Goal: Task Accomplishment & Management: Manage account settings

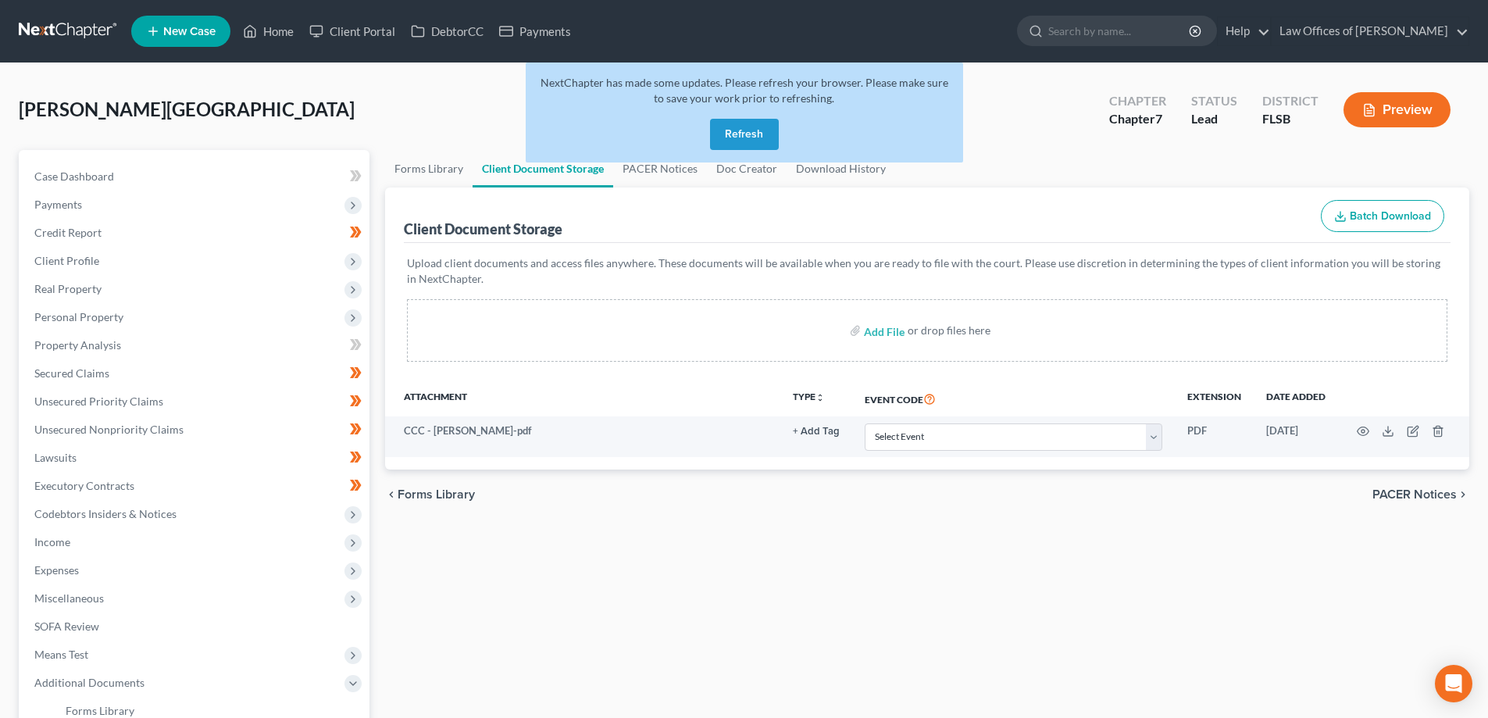
click at [56, 27] on link at bounding box center [69, 31] width 100 height 28
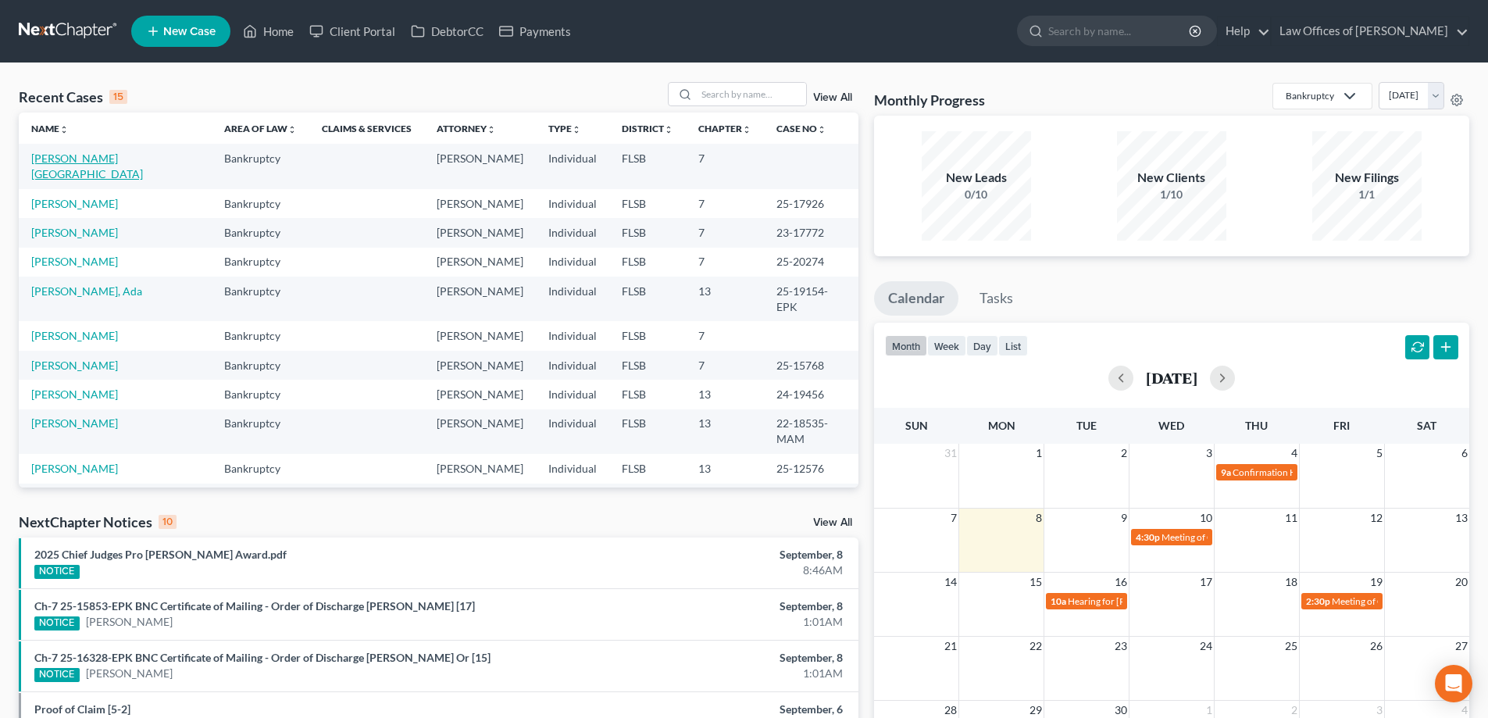
click at [63, 159] on link "[PERSON_NAME][GEOGRAPHIC_DATA]" at bounding box center [87, 166] width 112 height 29
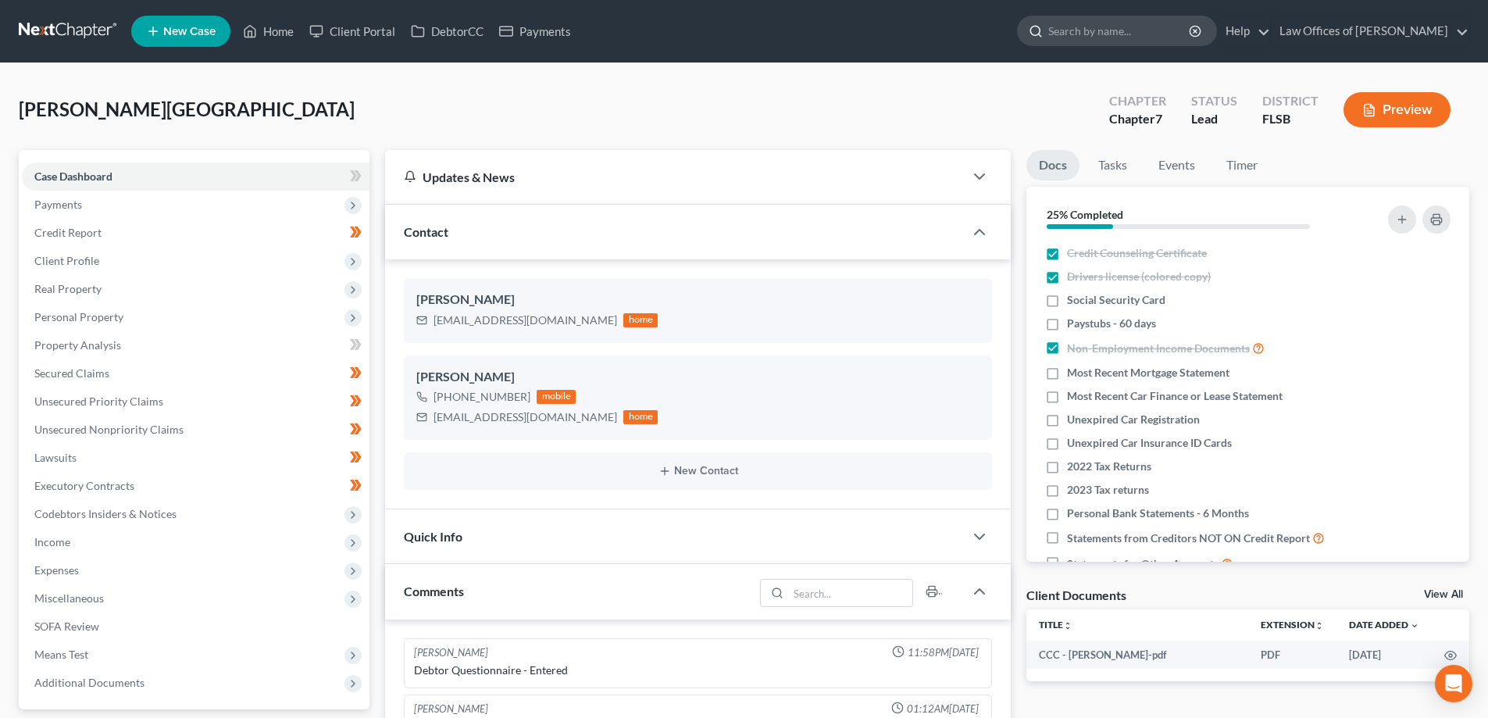
click at [1145, 33] on input "search" at bounding box center [1119, 30] width 143 height 29
type input "orr"
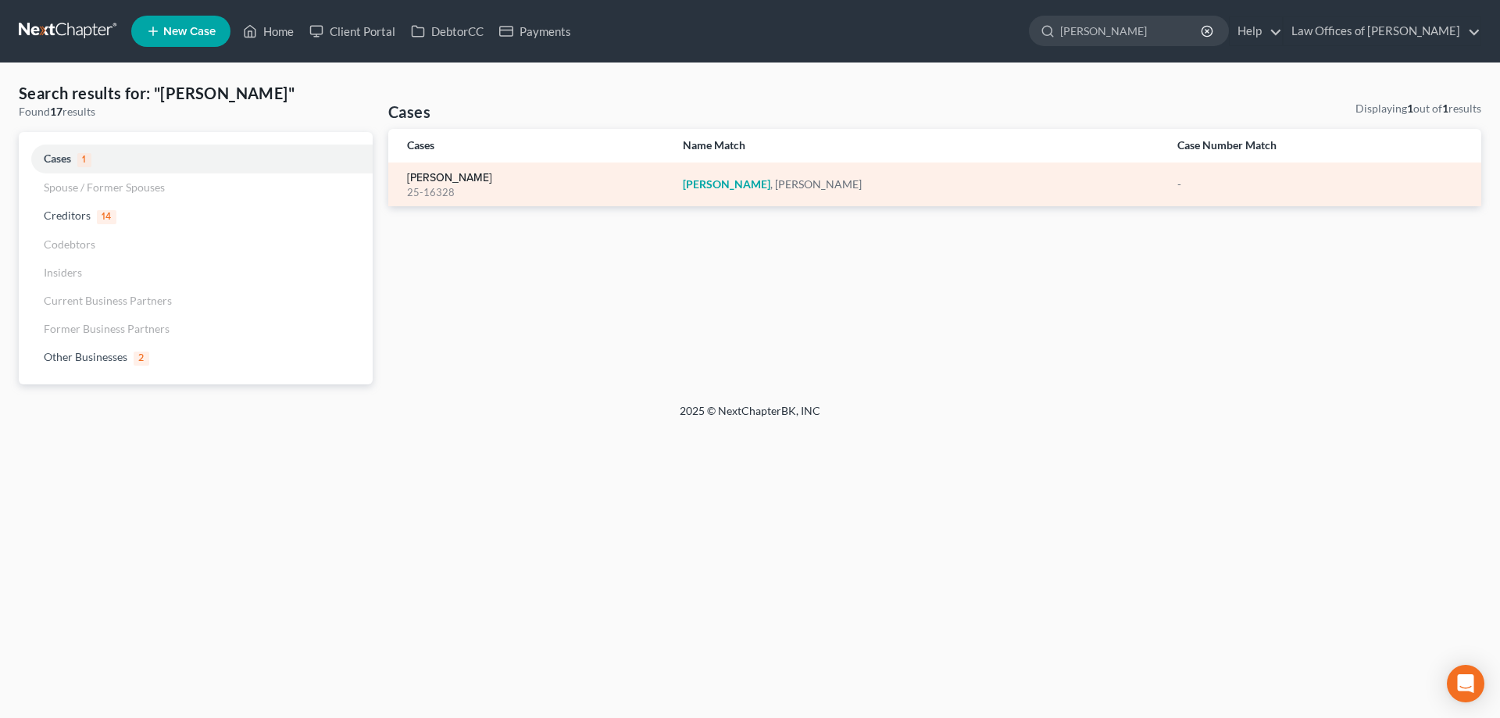
click at [429, 182] on link "Orr, Tiffany" at bounding box center [449, 178] width 85 height 11
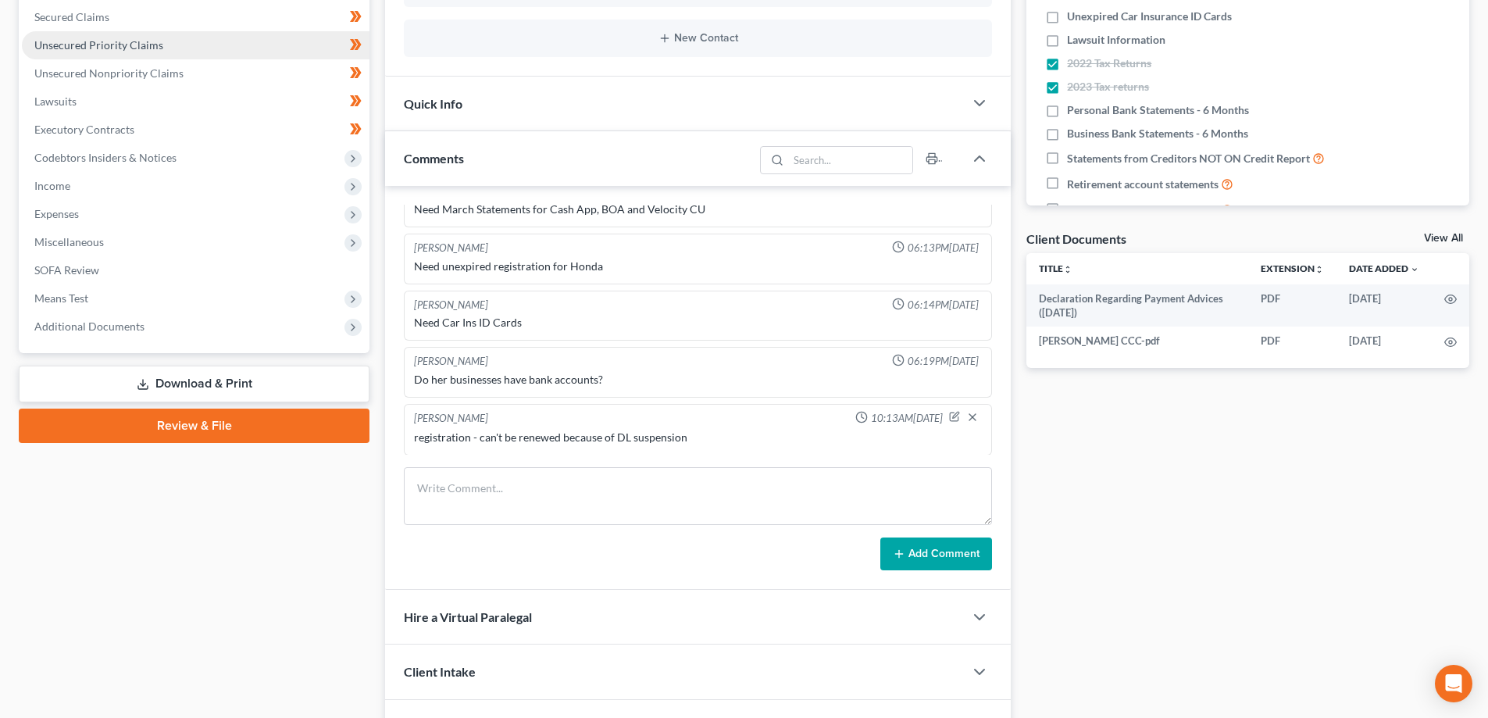
scroll to position [507, 0]
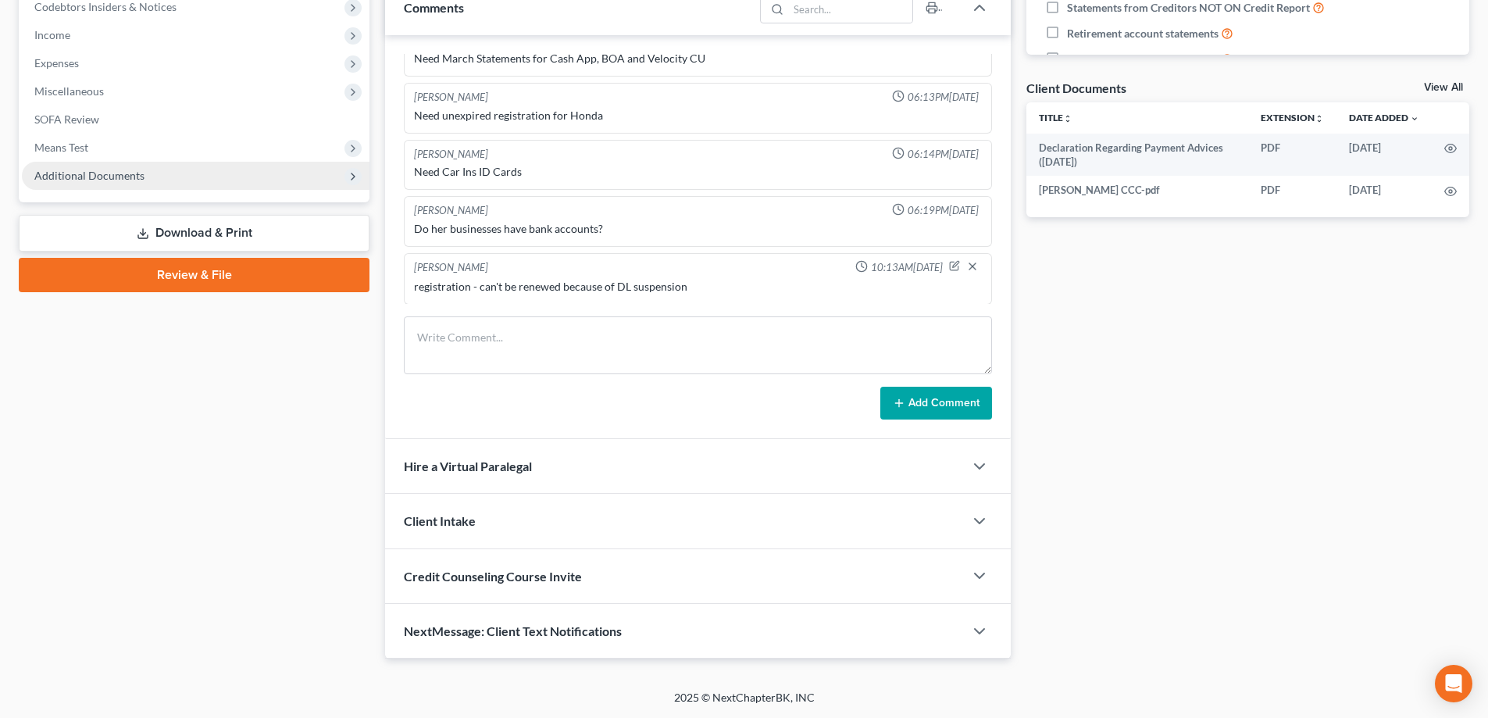
click at [91, 169] on span "Additional Documents" at bounding box center [89, 175] width 110 height 13
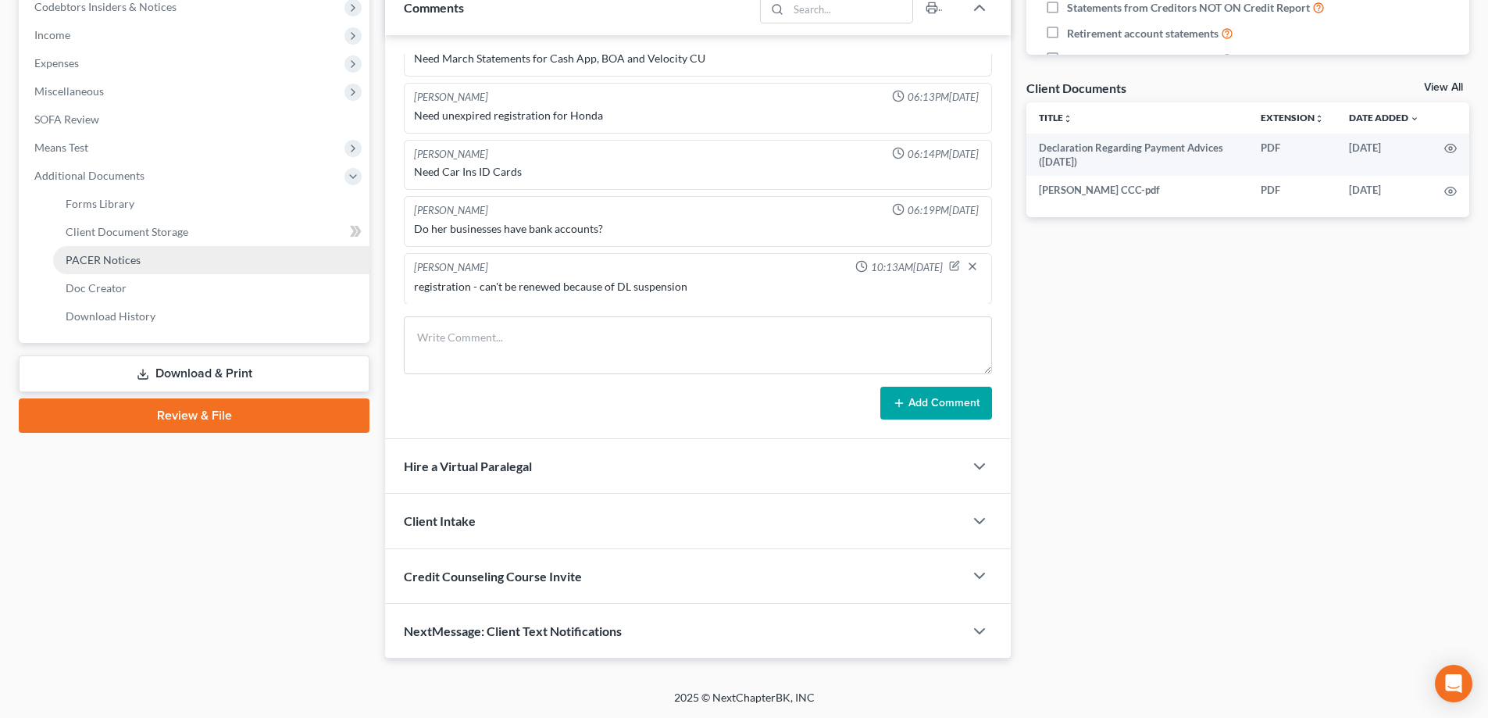
click at [129, 263] on span "PACER Notices" at bounding box center [103, 259] width 75 height 13
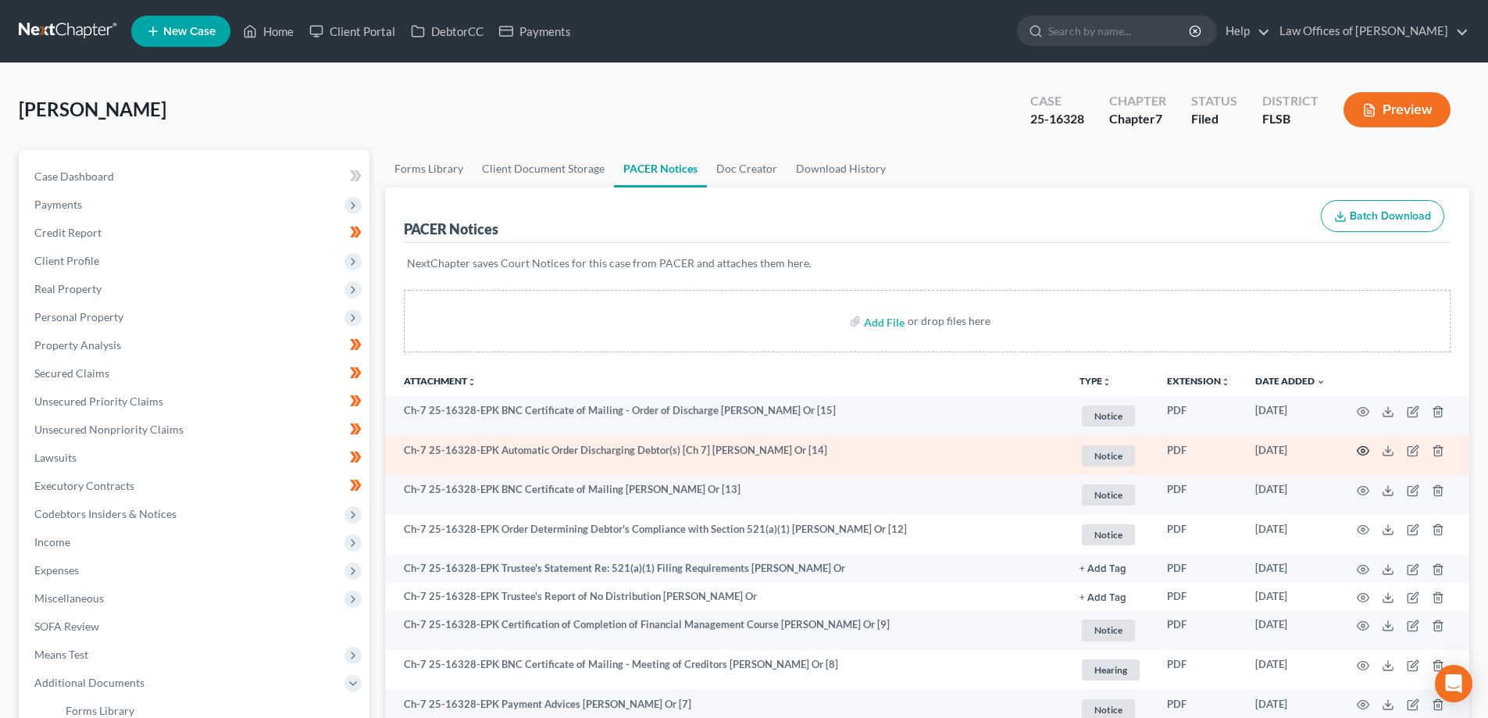
click at [1366, 449] on icon "button" at bounding box center [1363, 451] width 13 height 13
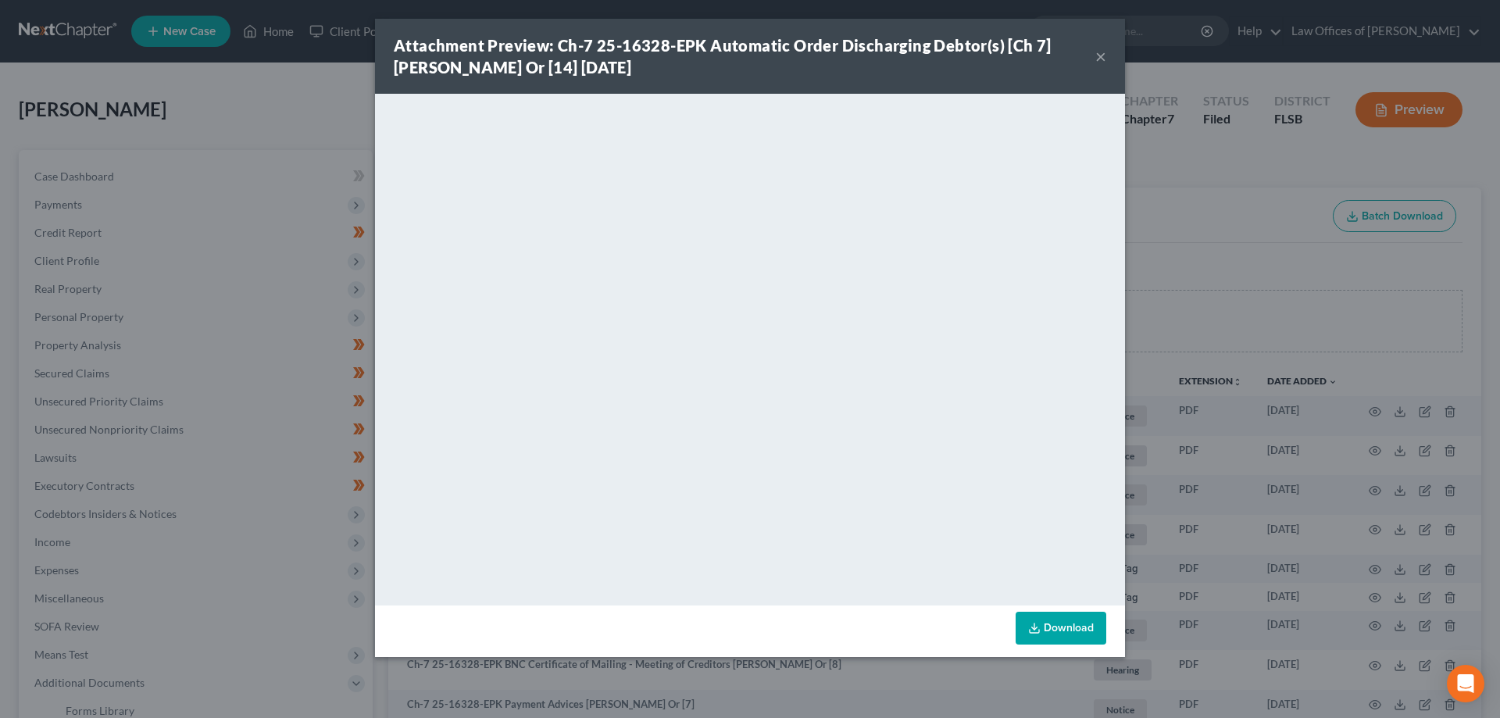
click at [1056, 638] on link "Download" at bounding box center [1061, 628] width 91 height 33
click at [1097, 59] on button "×" at bounding box center [1100, 56] width 11 height 19
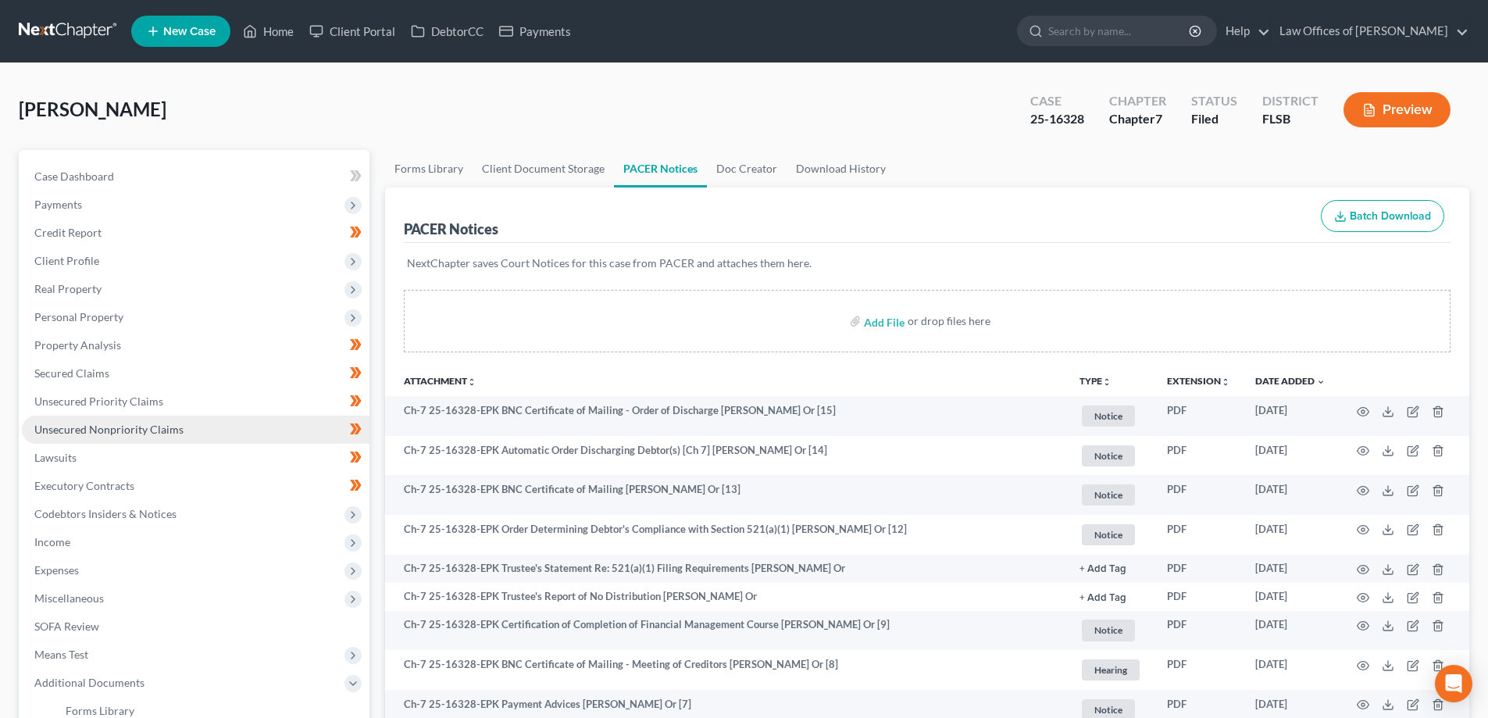
click at [138, 430] on span "Unsecured Nonpriority Claims" at bounding box center [108, 429] width 149 height 13
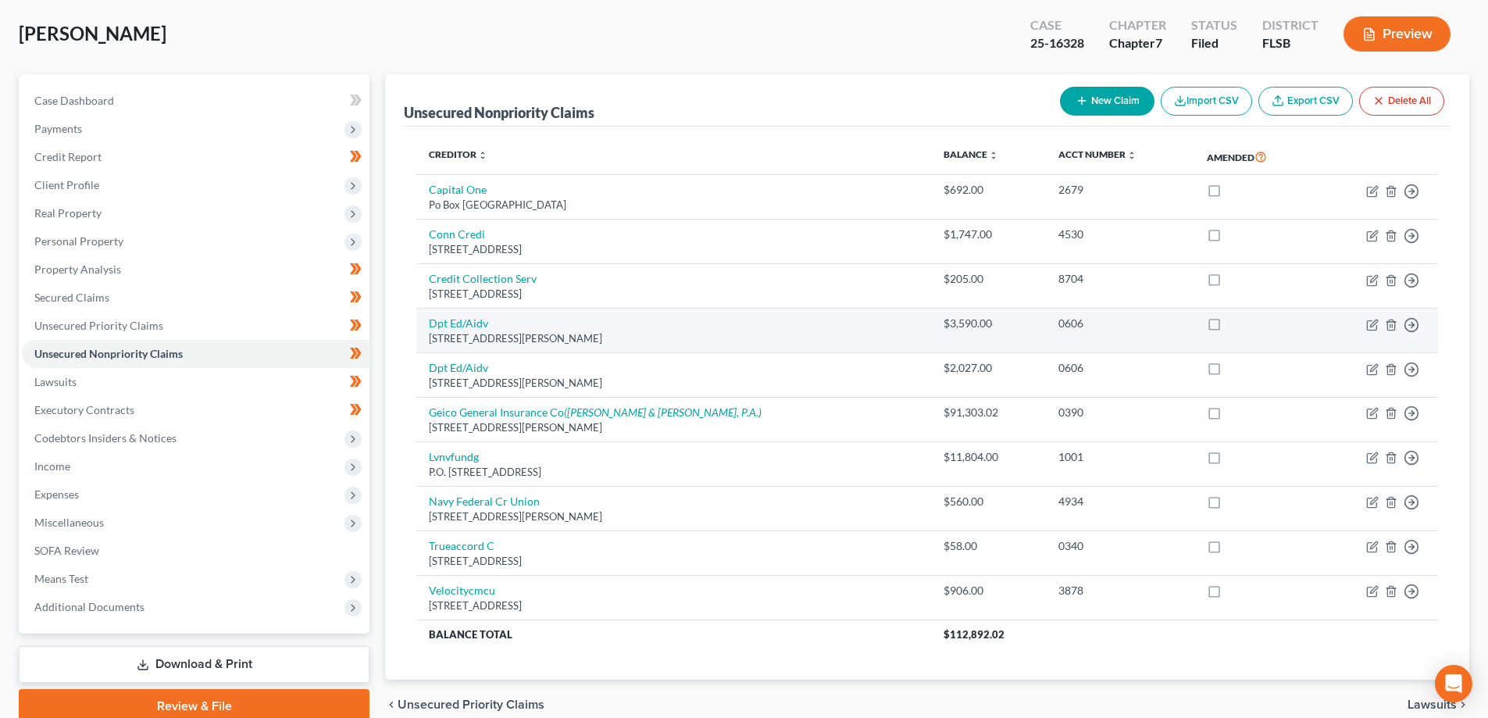
scroll to position [78, 0]
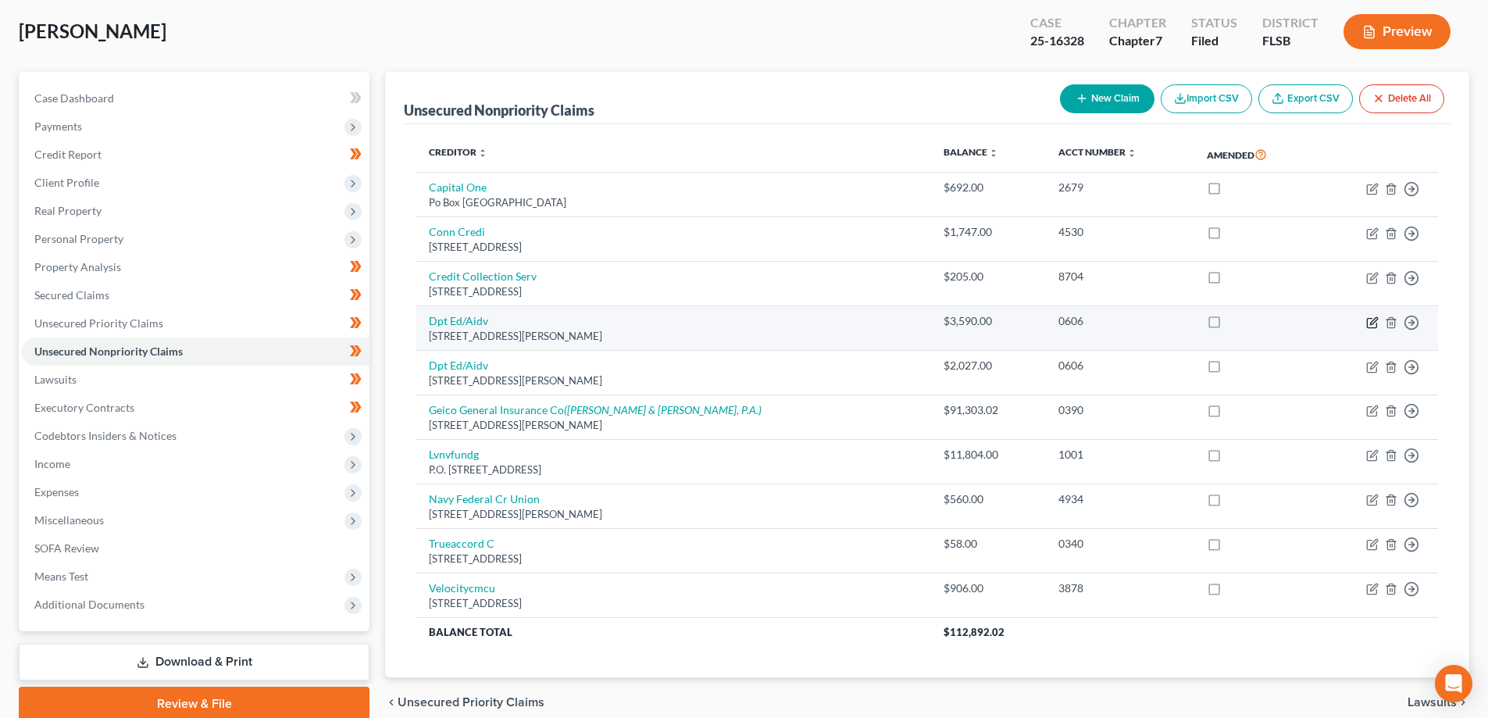
click at [1373, 325] on icon "button" at bounding box center [1372, 322] width 13 height 13
select select "39"
select select "17"
select select "0"
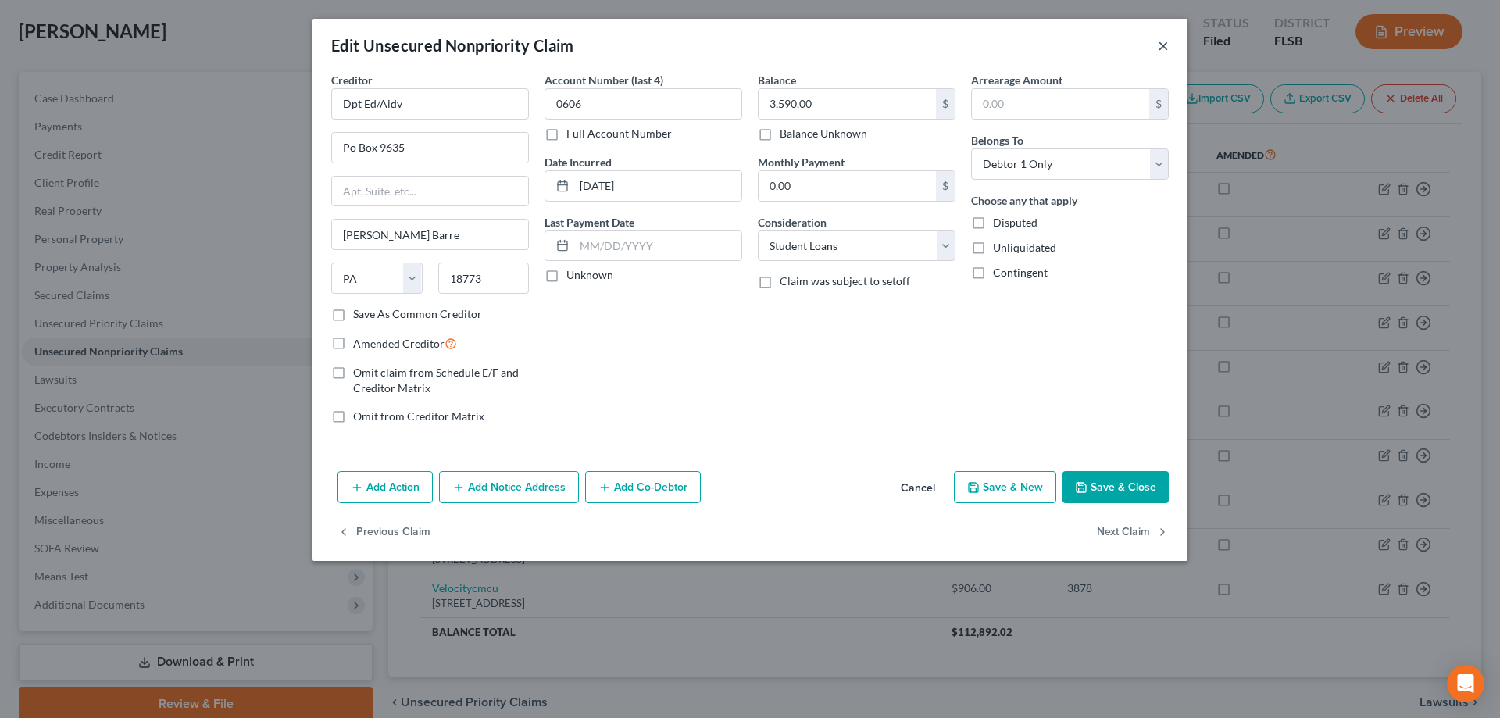
click at [1163, 49] on button "×" at bounding box center [1163, 45] width 11 height 19
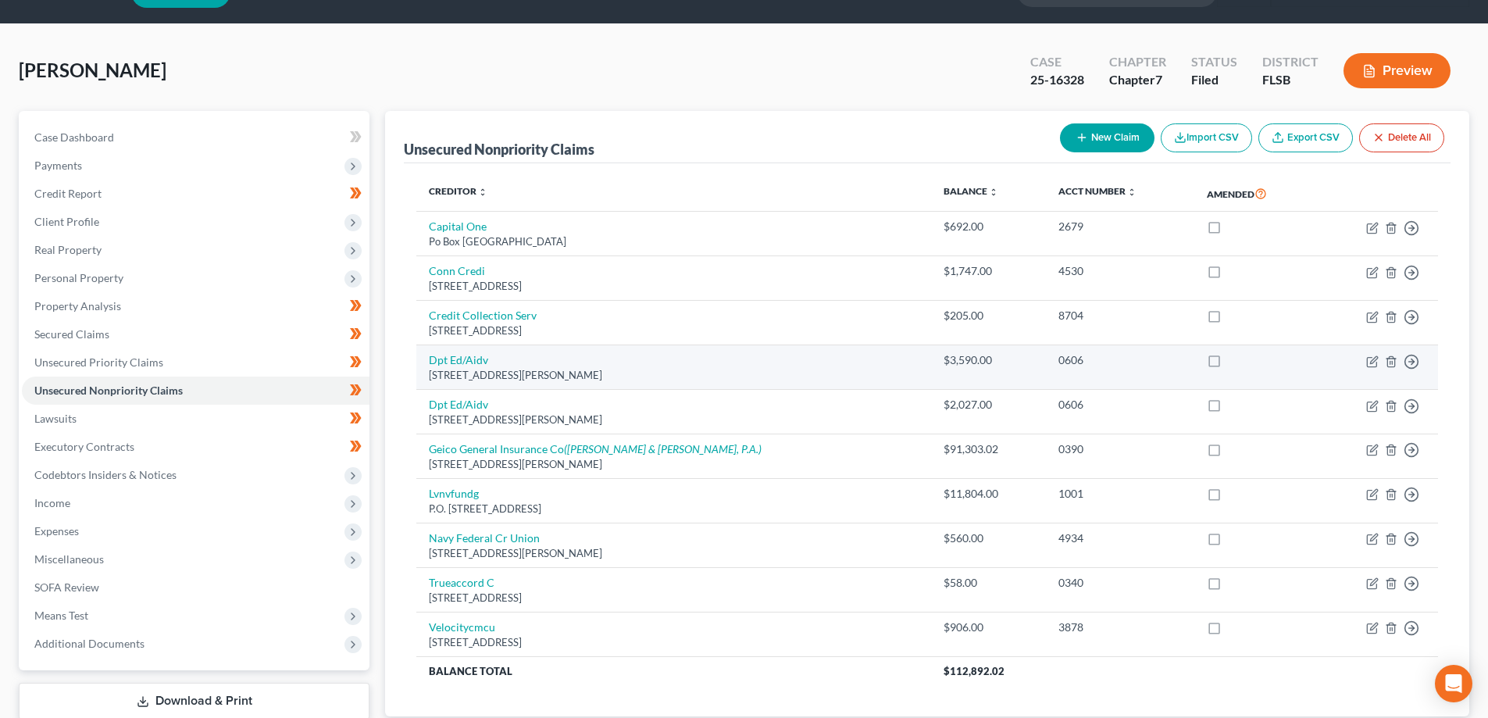
scroll to position [0, 0]
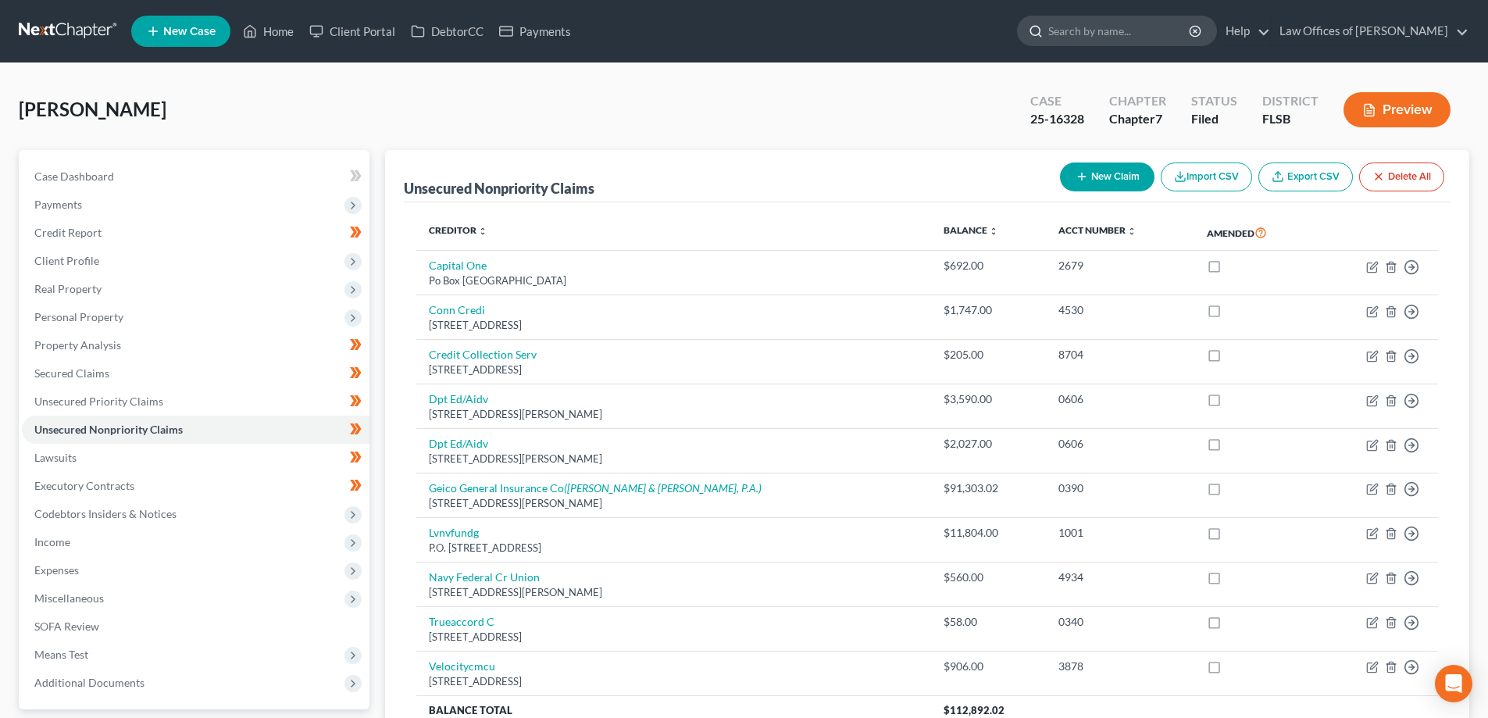
click at [1119, 27] on input "search" at bounding box center [1119, 30] width 143 height 29
type input "e"
type input "wender"
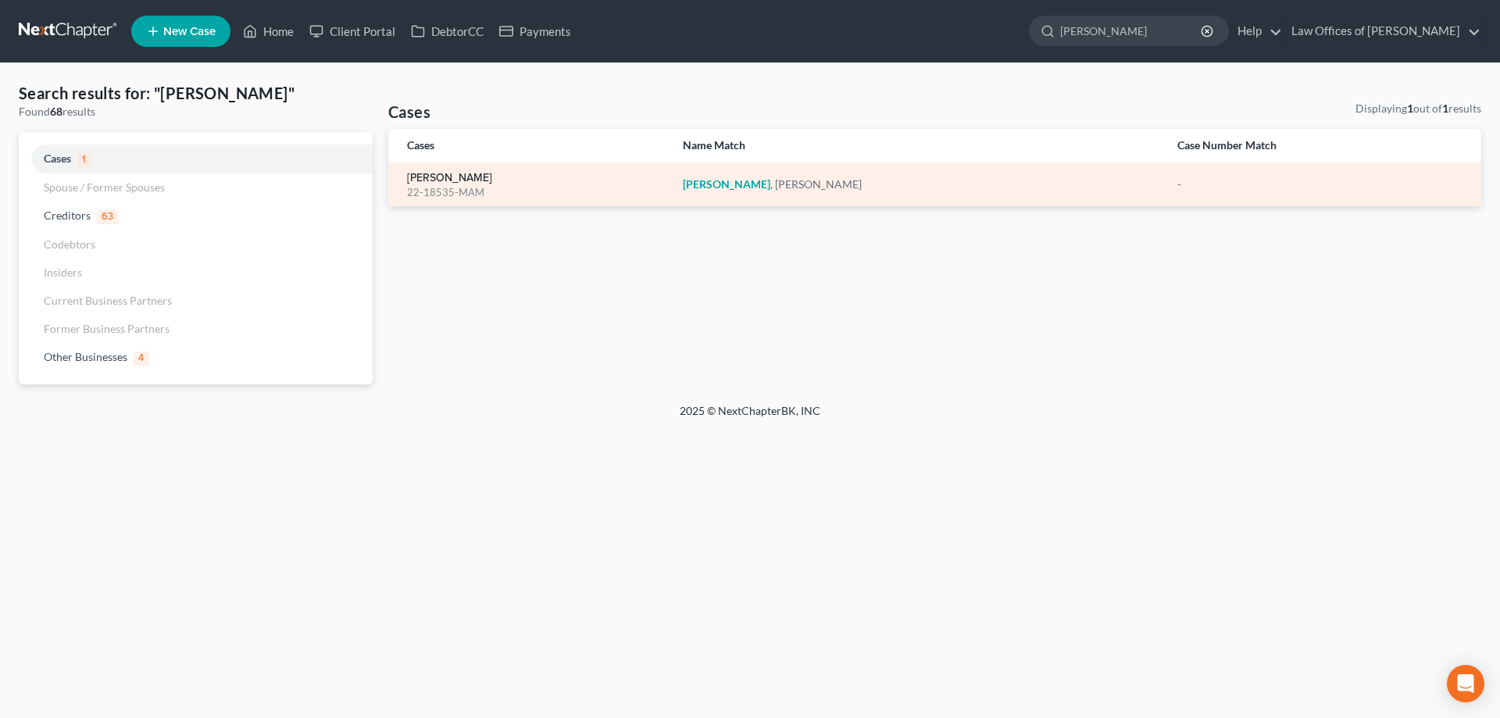
click at [454, 173] on link "Wender, Michael" at bounding box center [449, 178] width 85 height 11
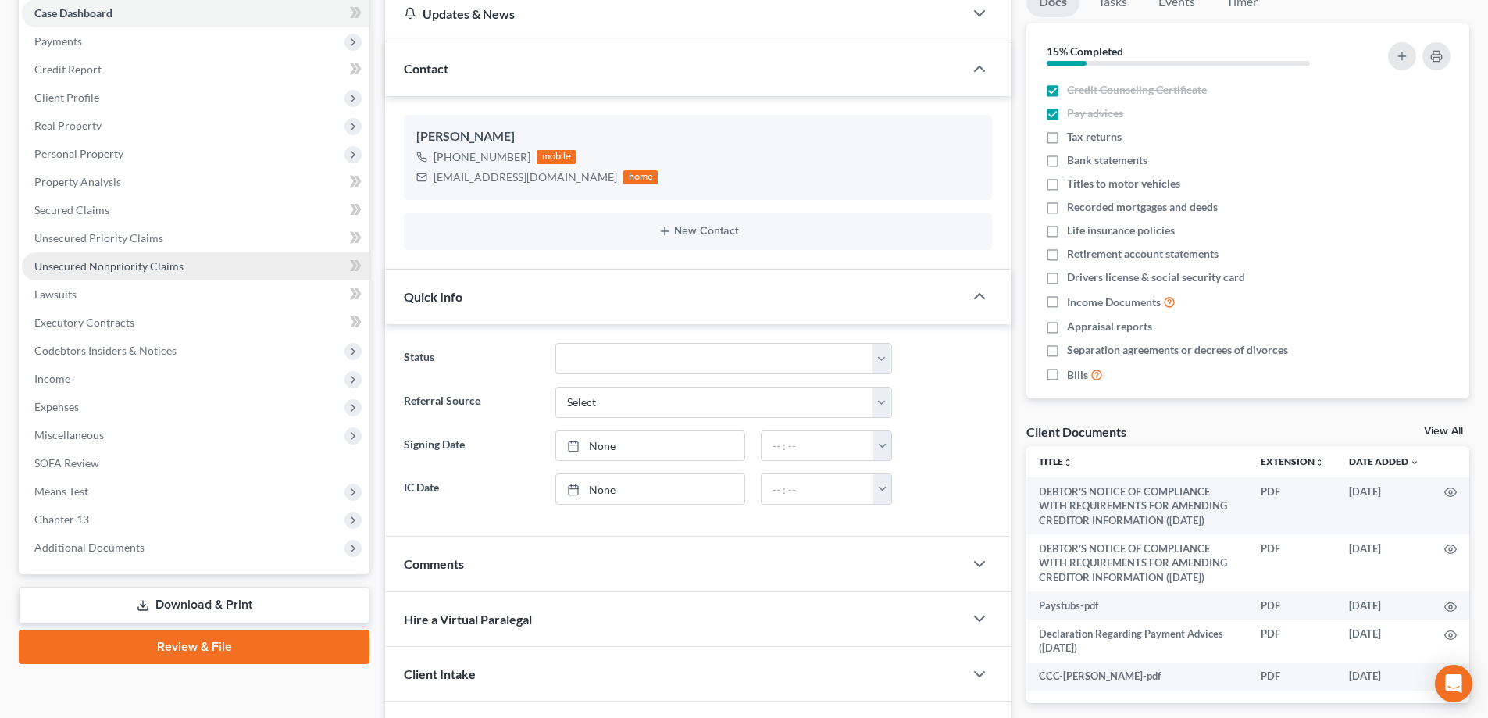
scroll to position [160, 0]
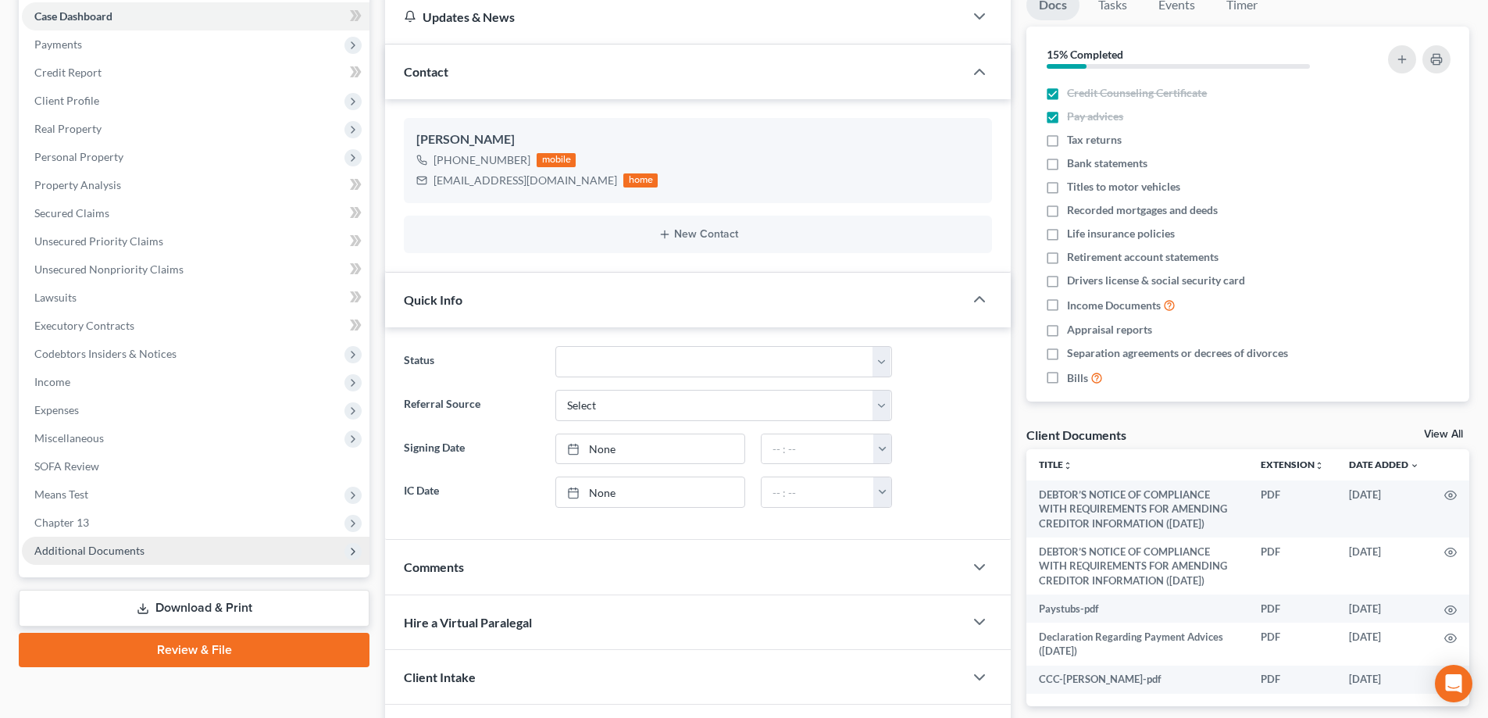
click at [77, 547] on span "Additional Documents" at bounding box center [89, 550] width 110 height 13
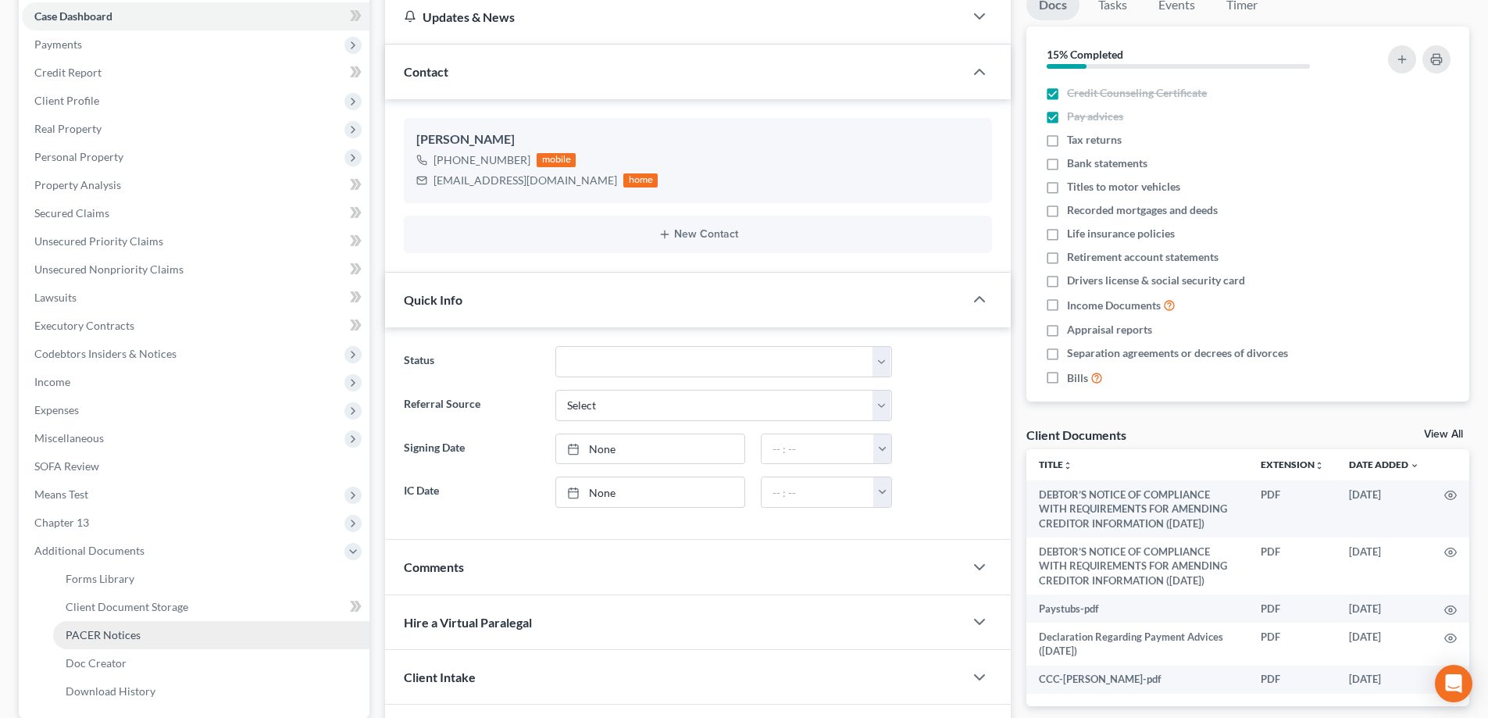
click at [109, 626] on link "PACER Notices" at bounding box center [211, 635] width 316 height 28
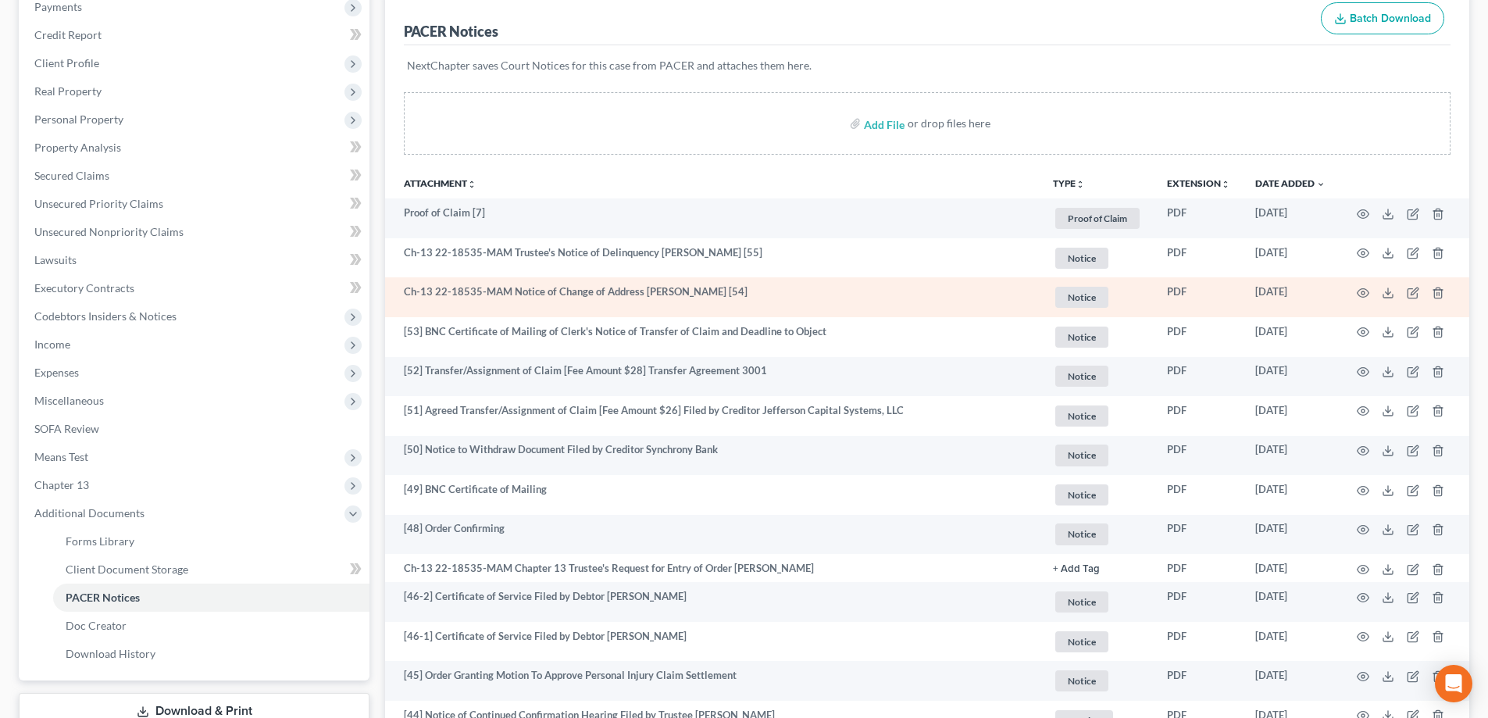
scroll to position [234, 0]
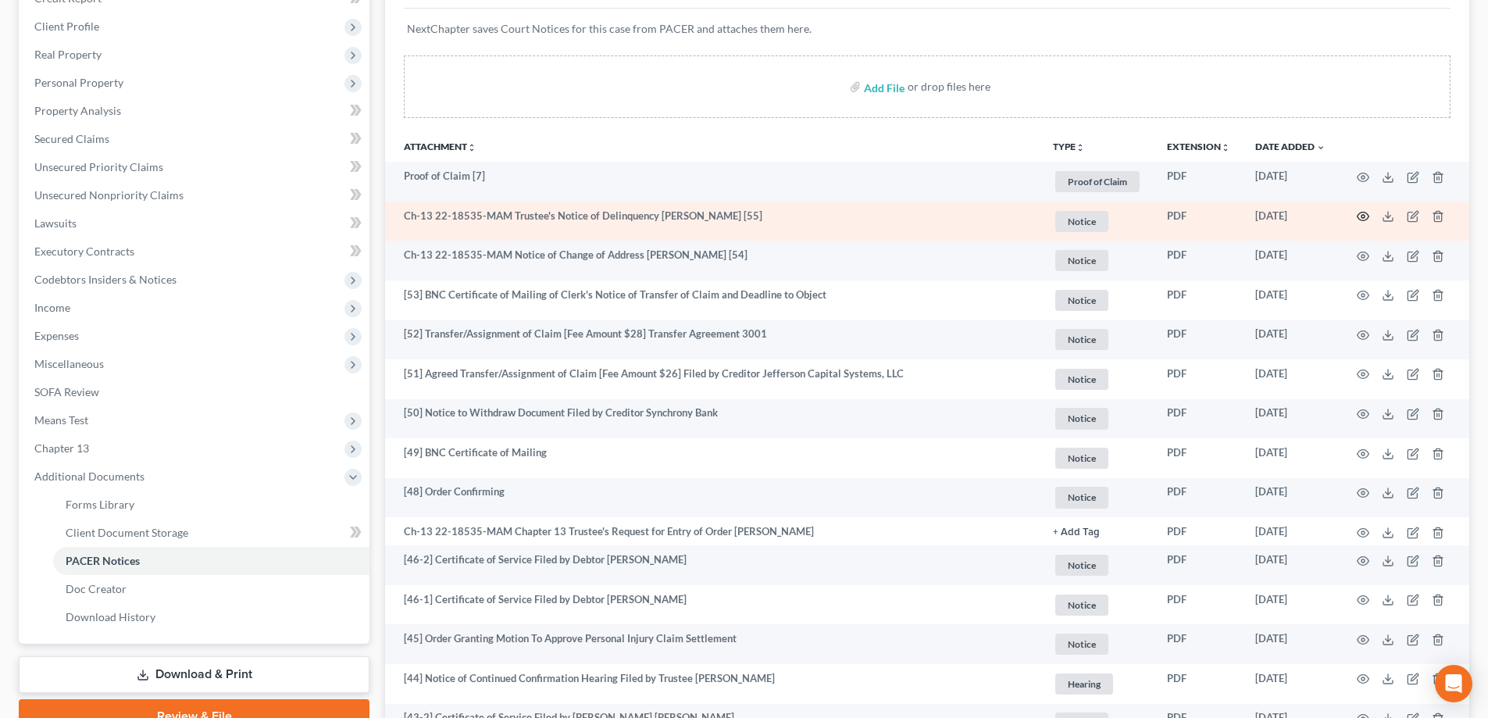
click at [1366, 215] on icon "button" at bounding box center [1363, 216] width 13 height 13
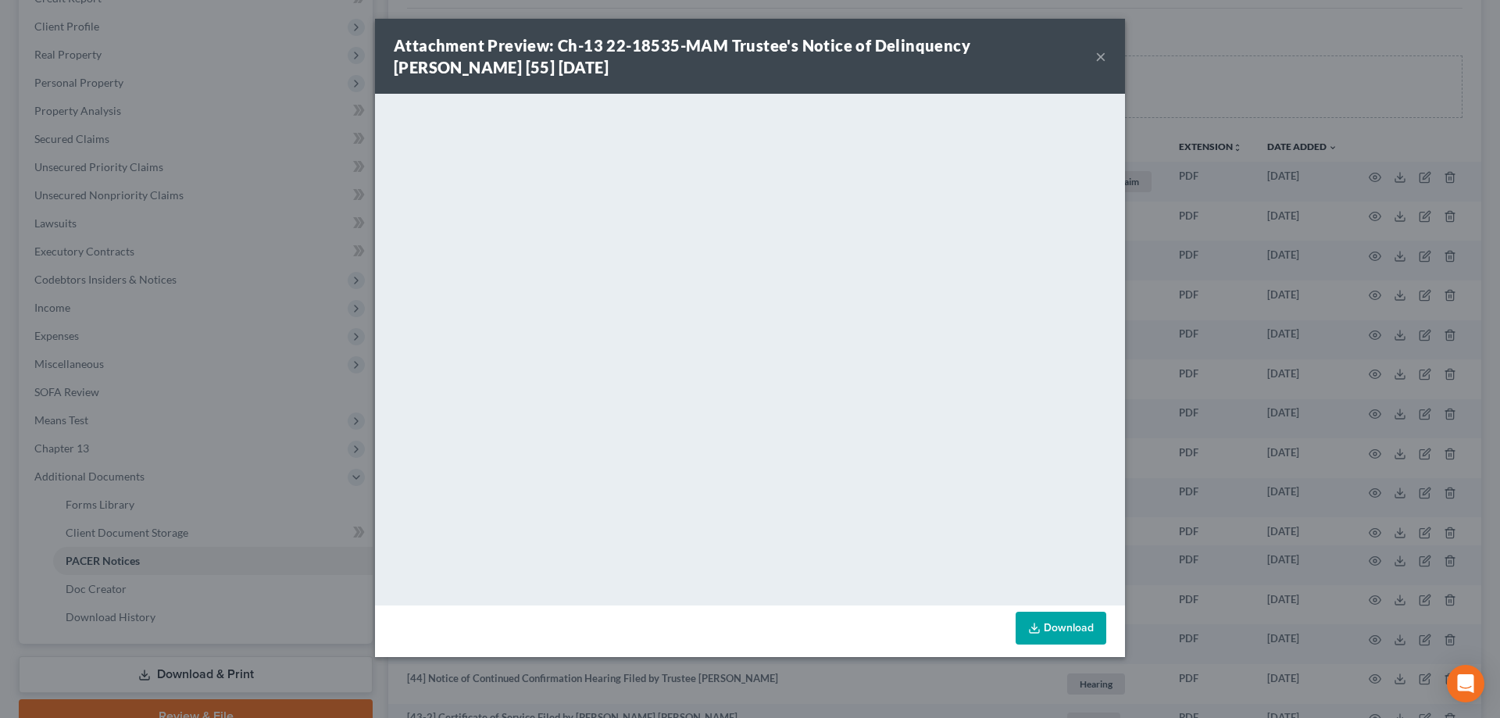
click at [1099, 55] on button "×" at bounding box center [1100, 56] width 11 height 19
